Goal: Check status

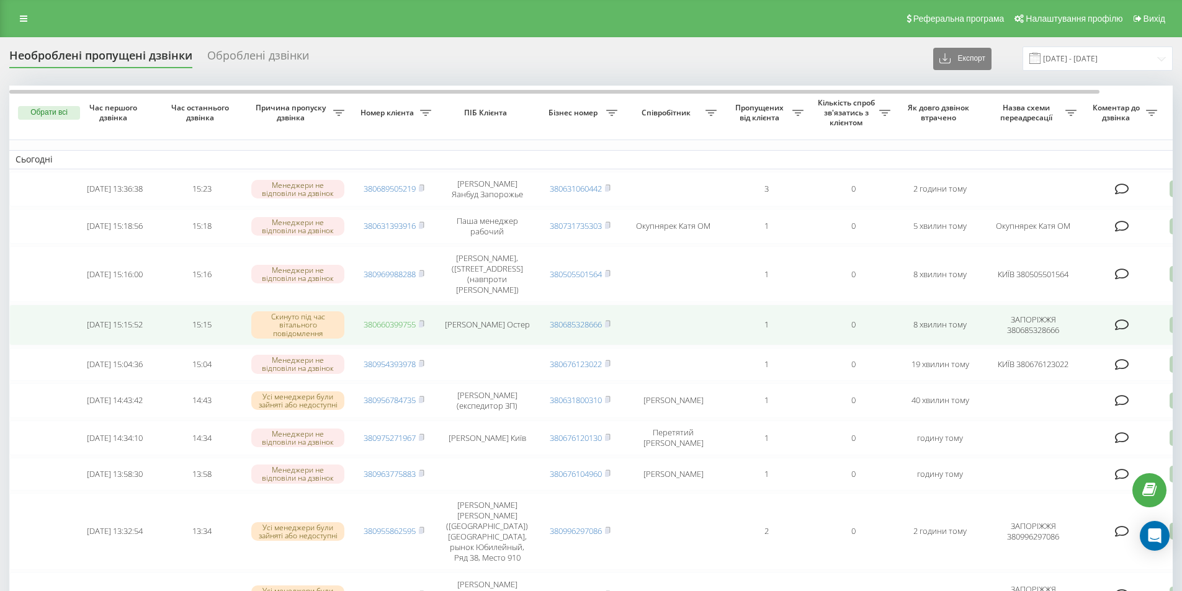
click at [399, 330] on link "380660399755" at bounding box center [390, 324] width 52 height 11
